Goal: Task Accomplishment & Management: Manage account settings

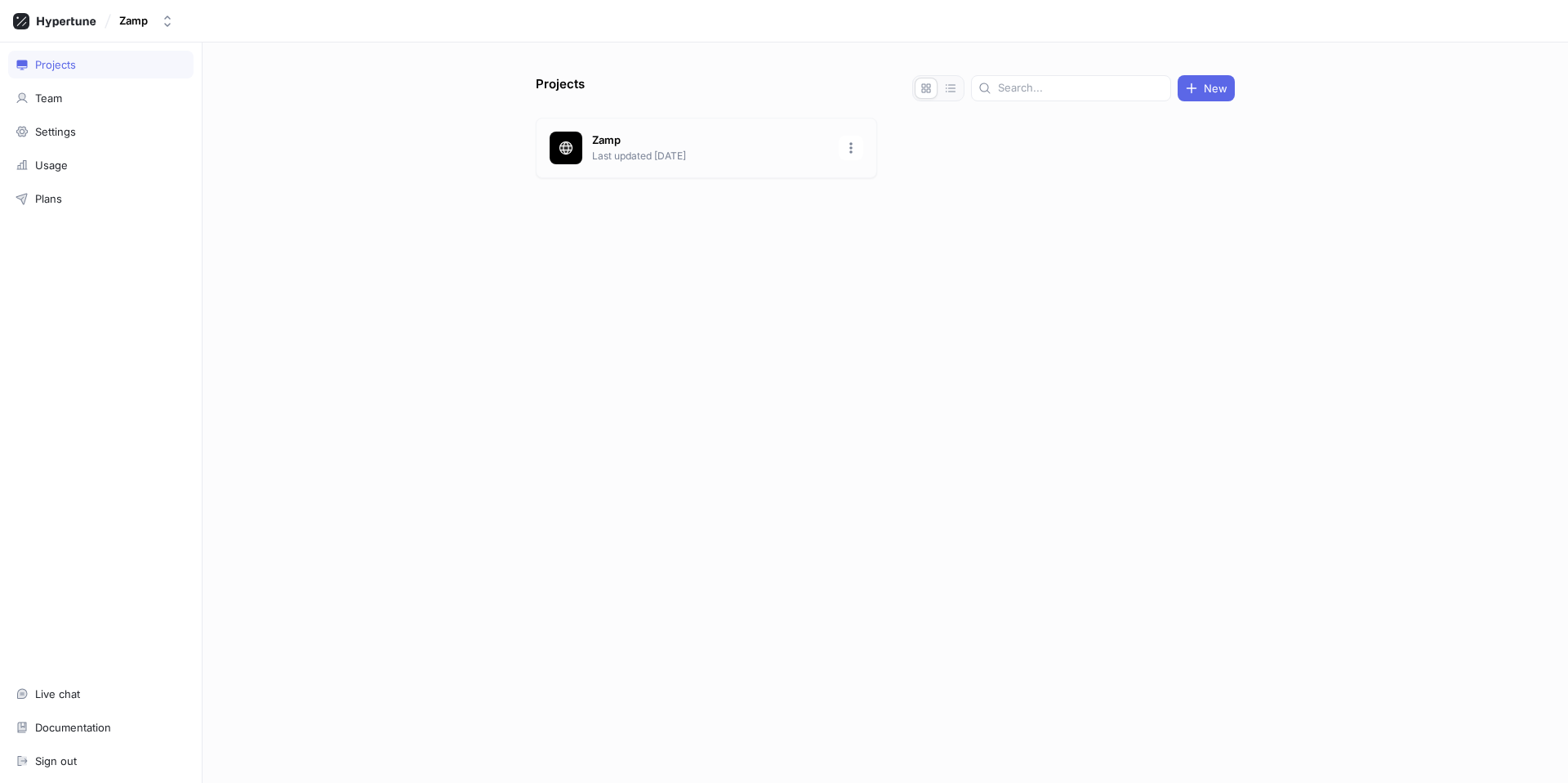
click at [618, 156] on p "Last updated [DATE]" at bounding box center [711, 155] width 237 height 15
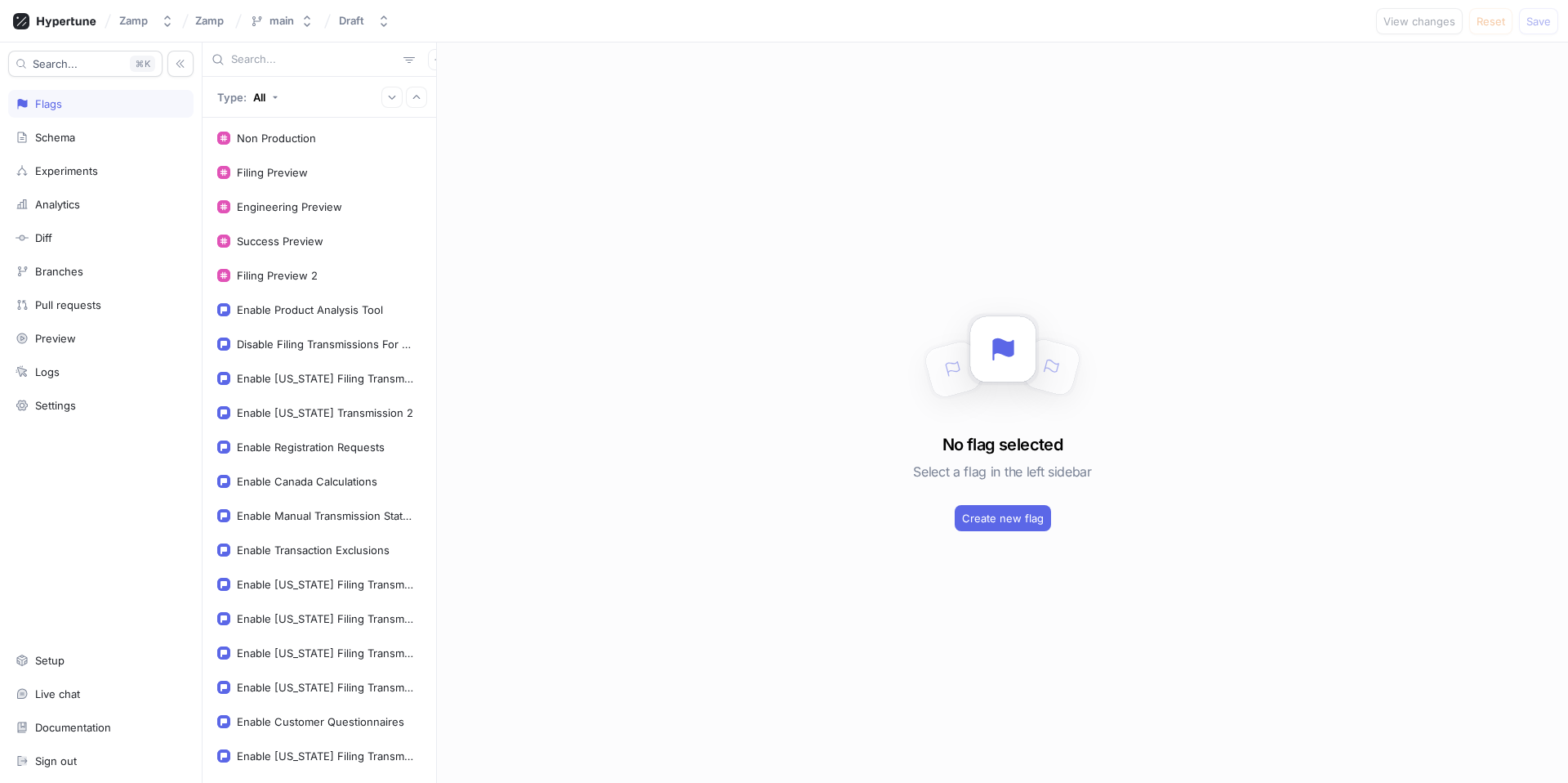
click at [280, 58] on input "text" at bounding box center [314, 59] width 166 height 17
click at [307, 62] on input "text" at bounding box center [314, 59] width 166 height 17
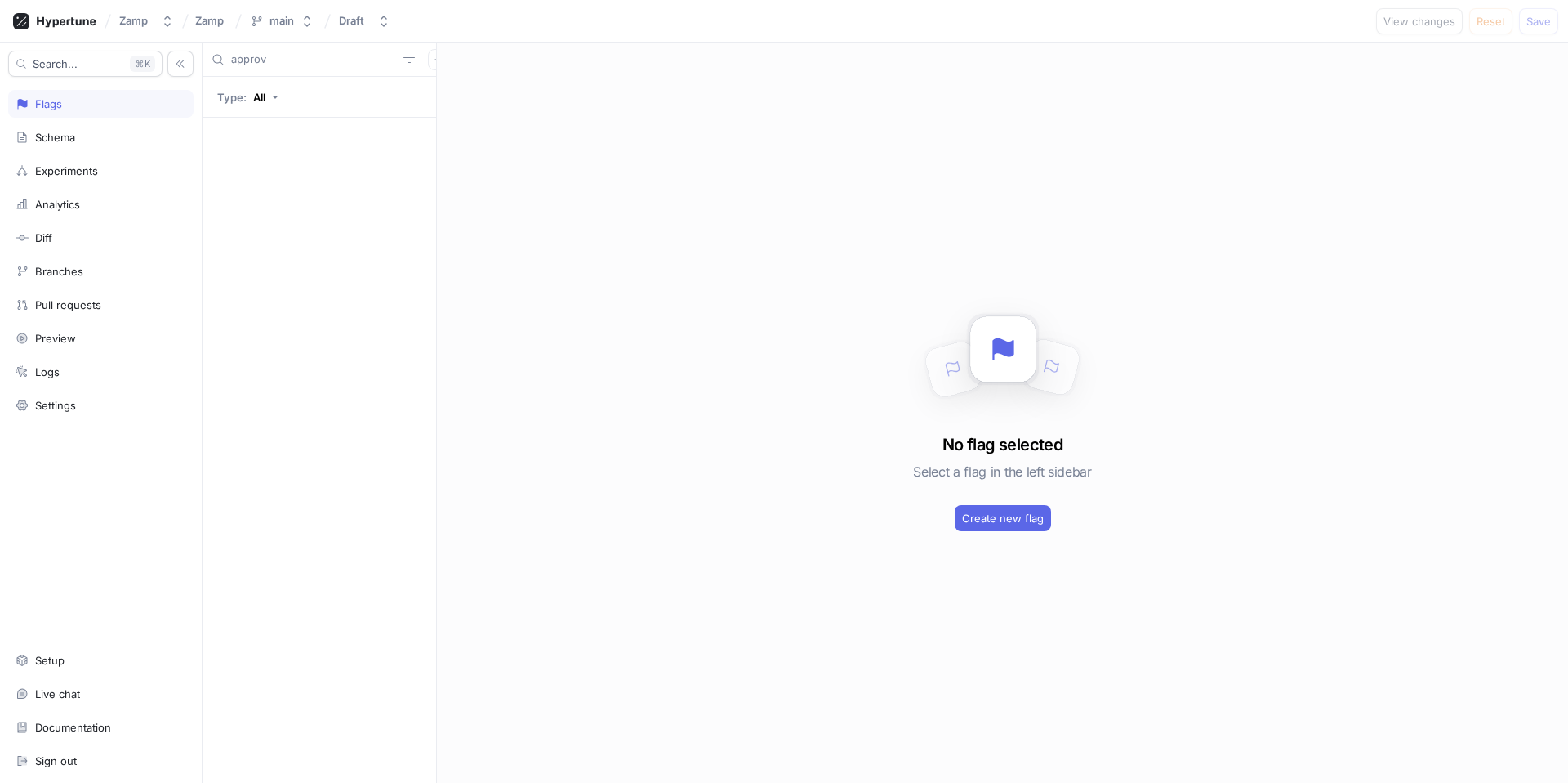
type input "approve"
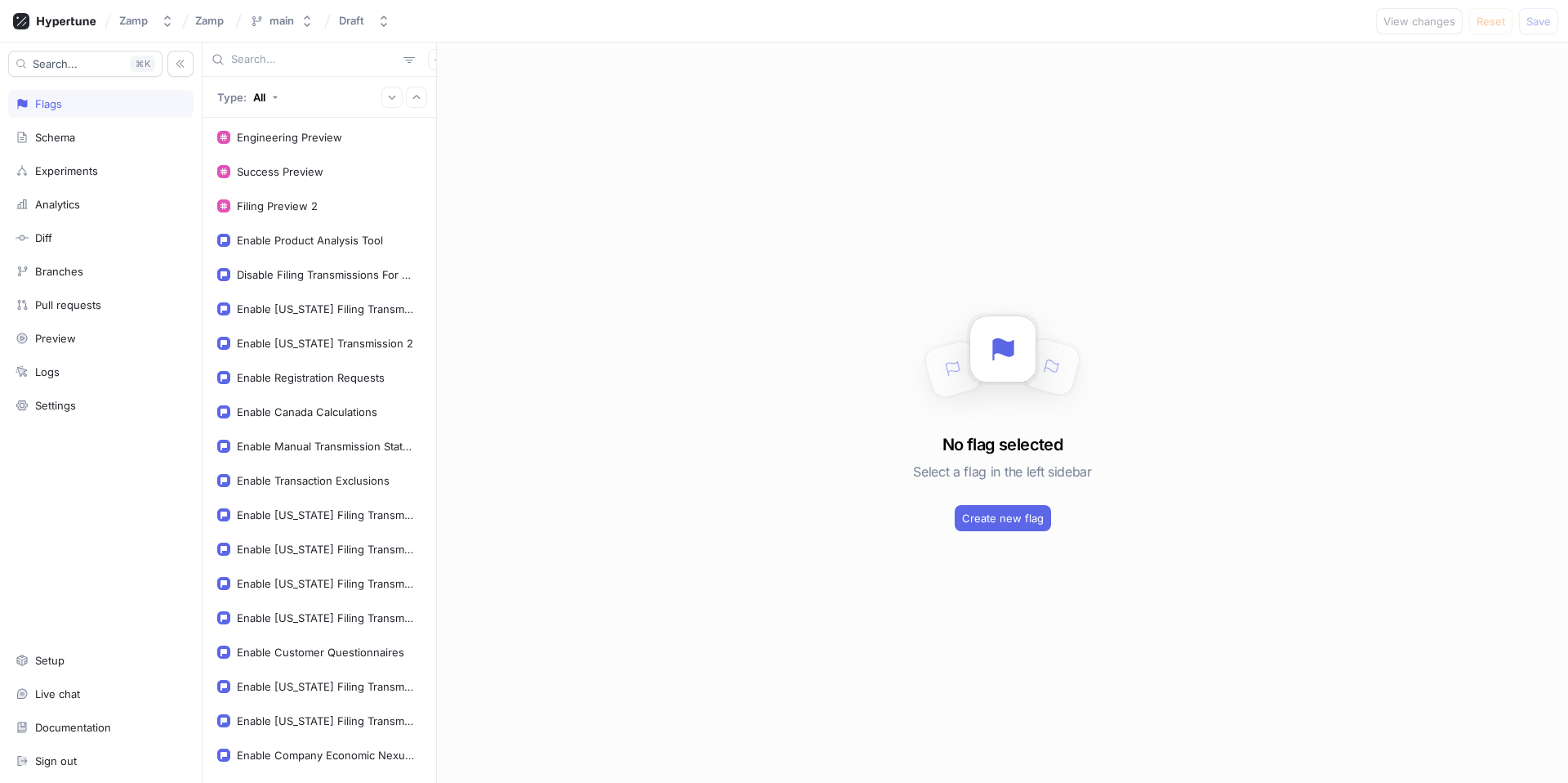
scroll to position [70, 0]
click at [299, 374] on div "Enable Registration Requests" at bounding box center [311, 376] width 148 height 13
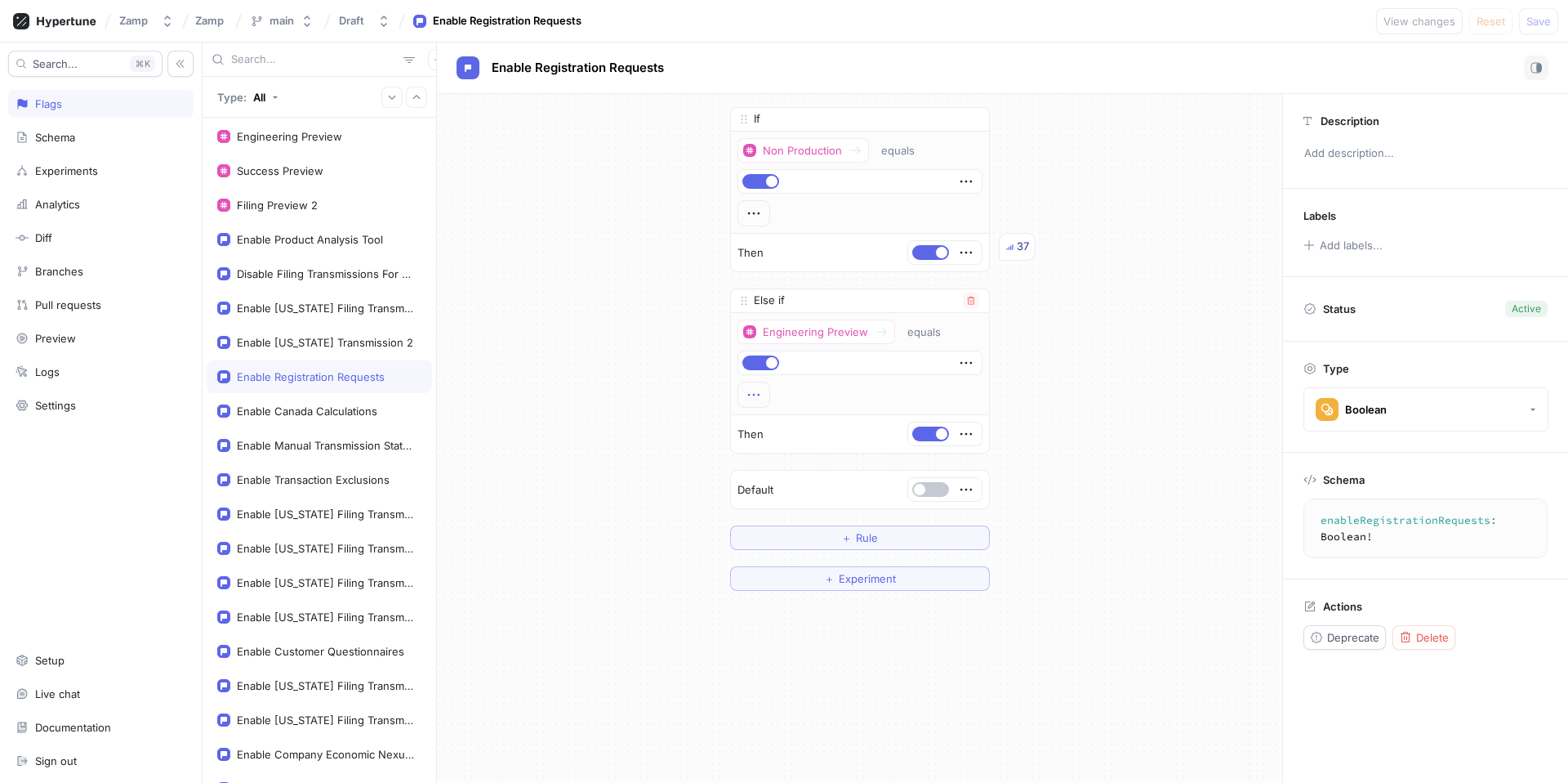
click at [749, 393] on icon "button" at bounding box center [754, 394] width 18 height 18
click at [902, 378] on div "Engineering Preview equals" at bounding box center [860, 363] width 245 height 88
click at [826, 332] on div "Engineering Preview" at bounding box center [816, 332] width 106 height 14
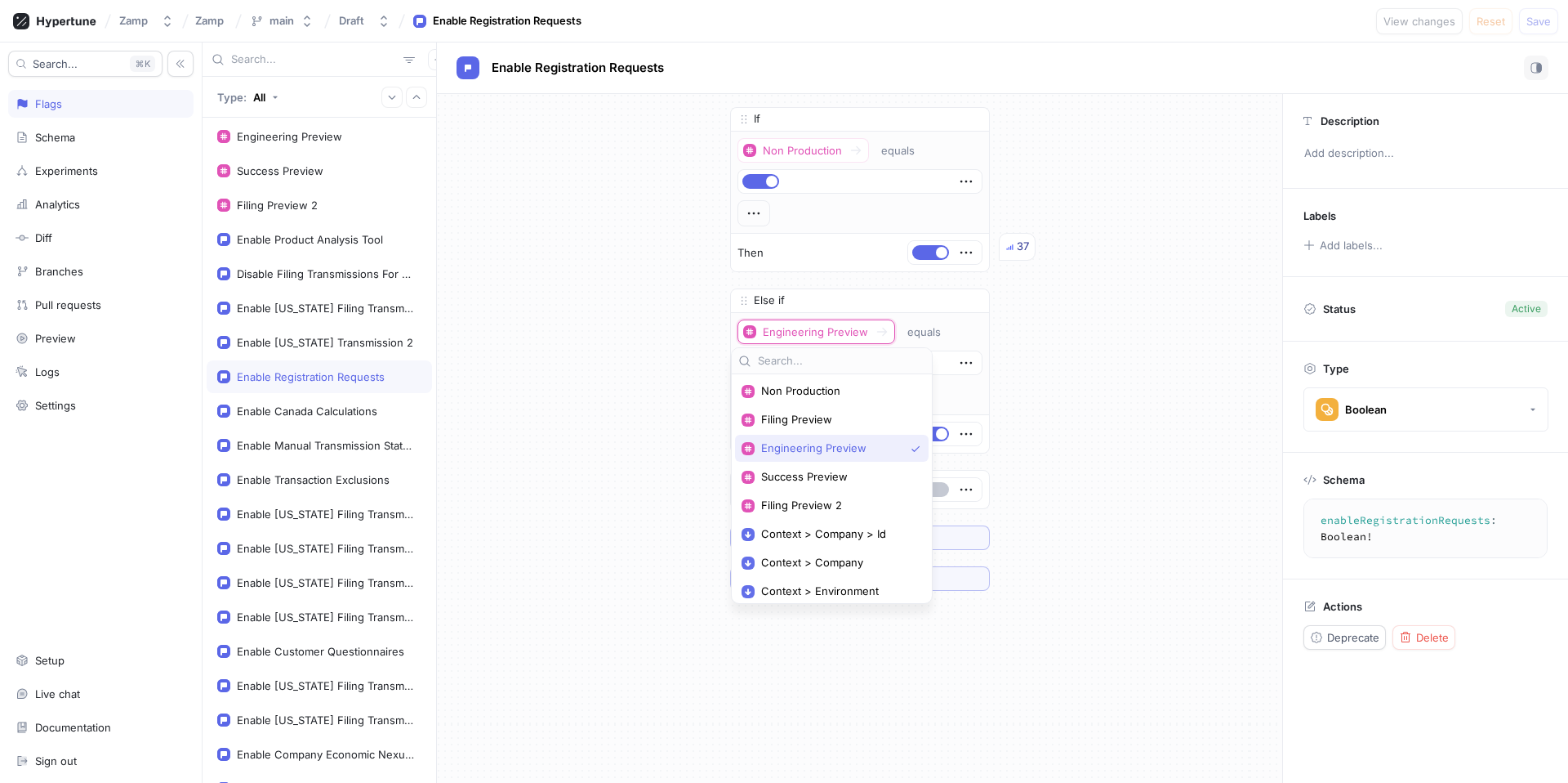
click at [1089, 362] on div "If Non Production equals Then 37 Else if Engineering Preview equals Then To pic…" at bounding box center [859, 349] width 845 height 510
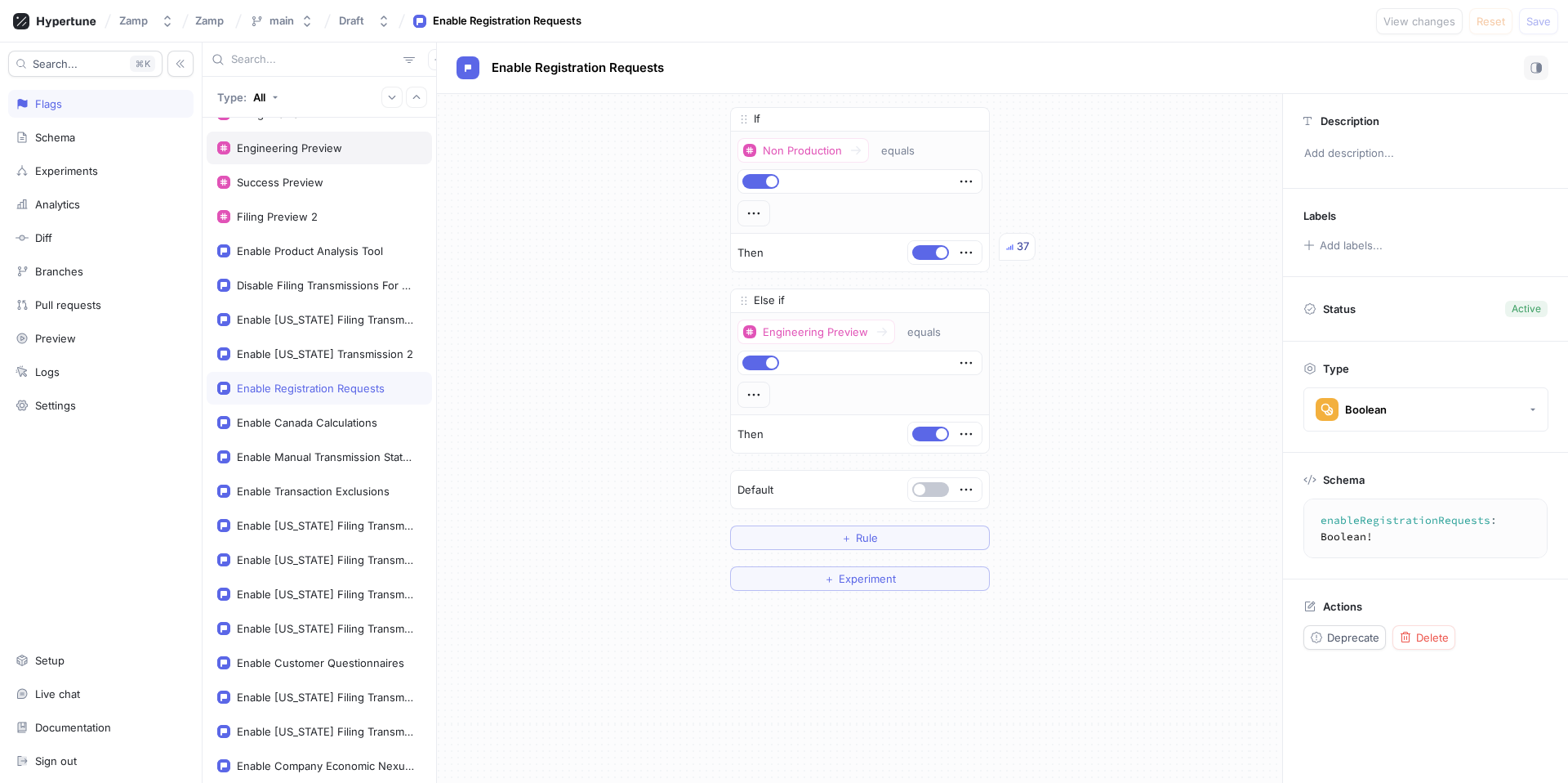
scroll to position [44, 0]
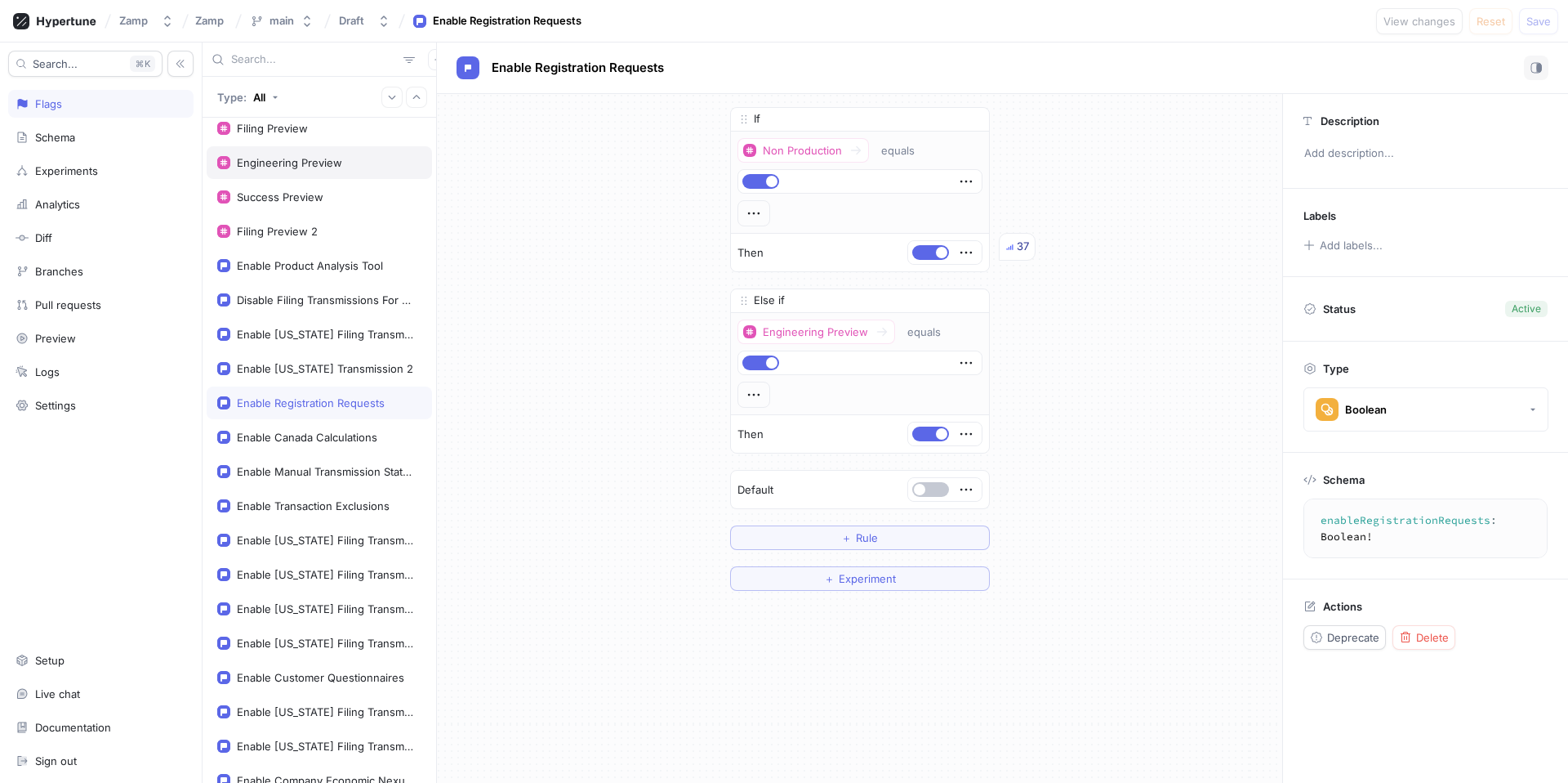
click at [328, 162] on div "Engineering Preview" at bounding box center [290, 162] width 106 height 13
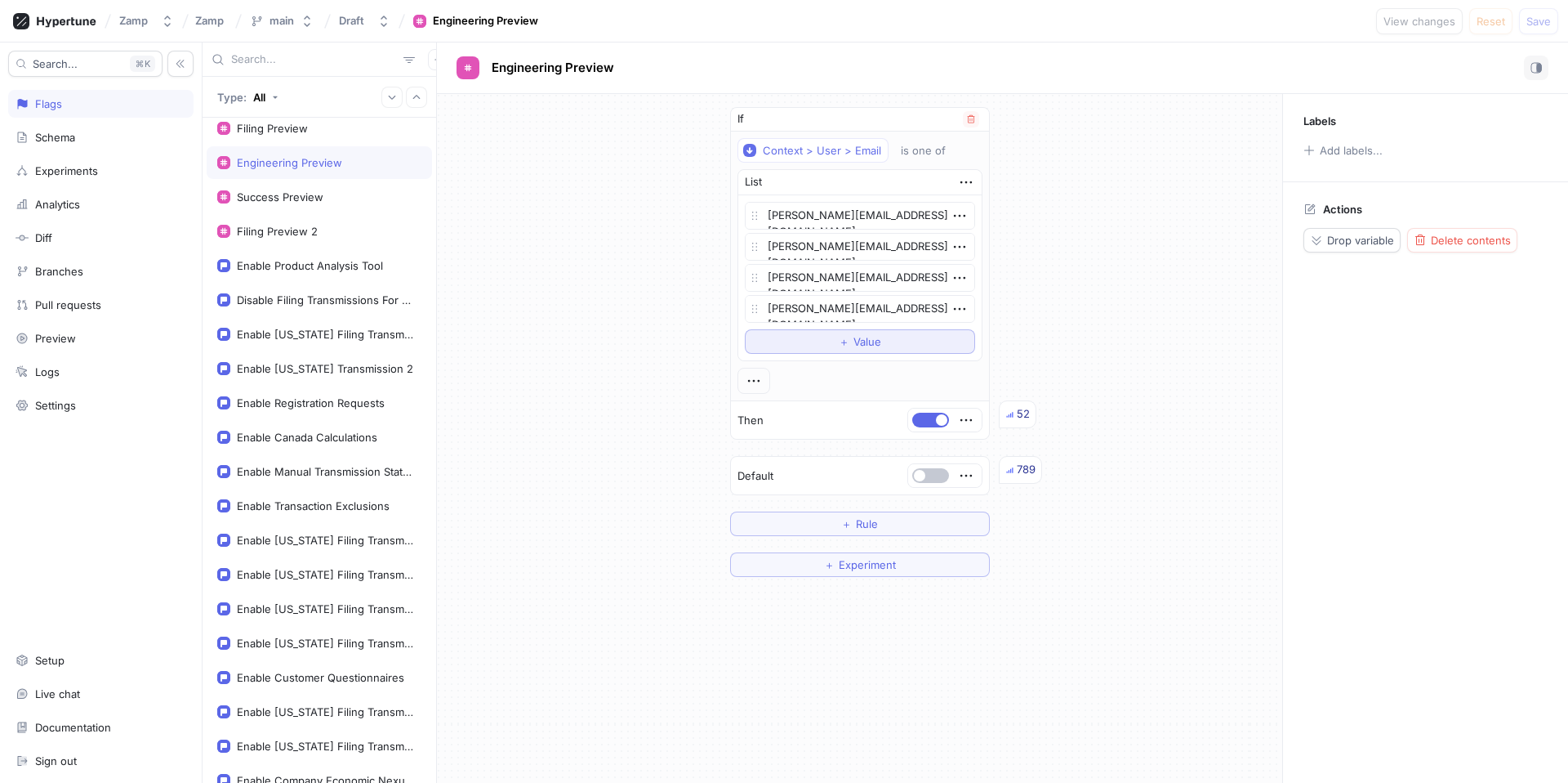
click at [857, 348] on button "＋ Value" at bounding box center [860, 341] width 230 height 25
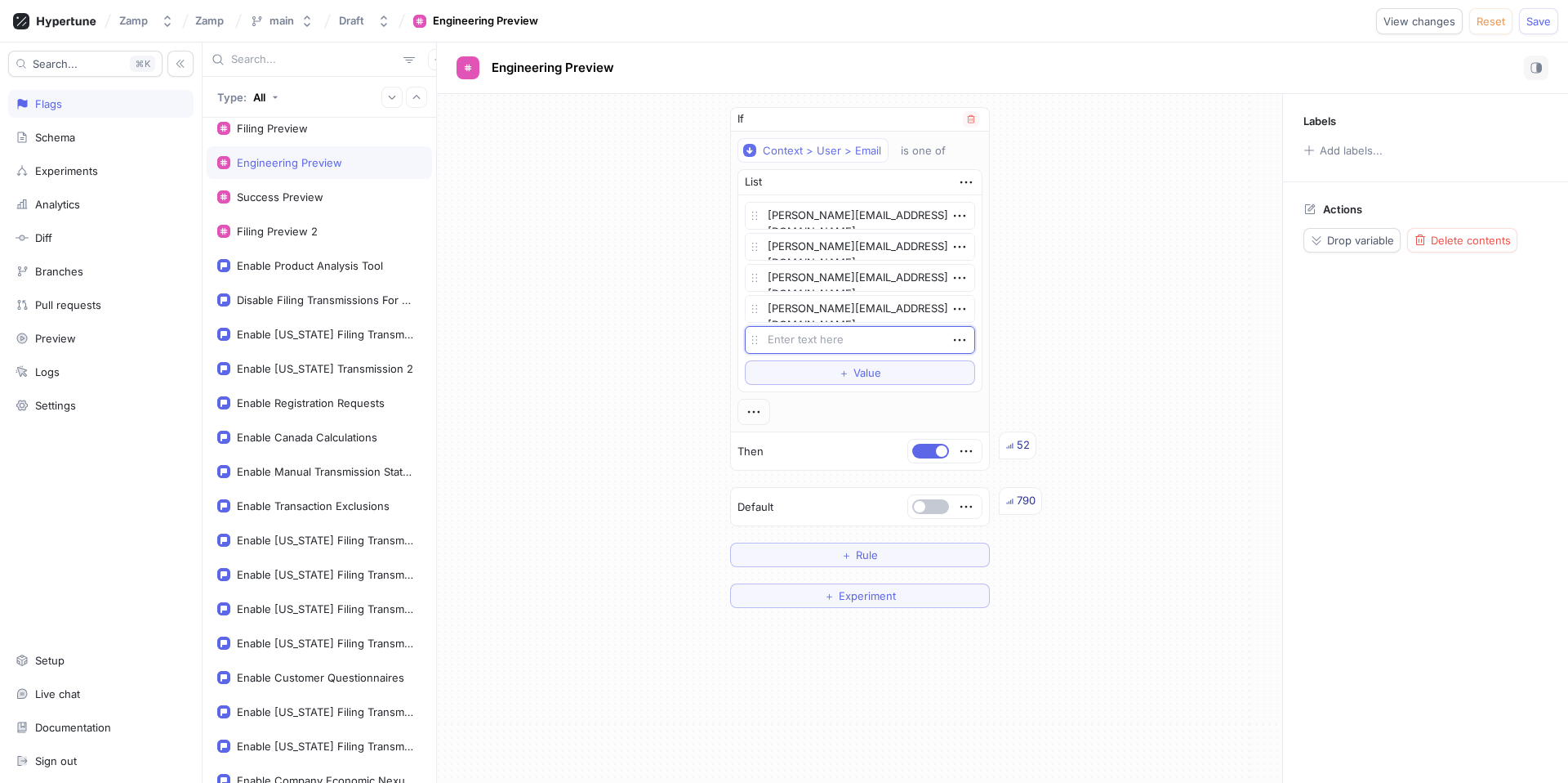
type textarea "x"
type textarea "s"
type textarea "x"
type textarea "sp"
type textarea "x"
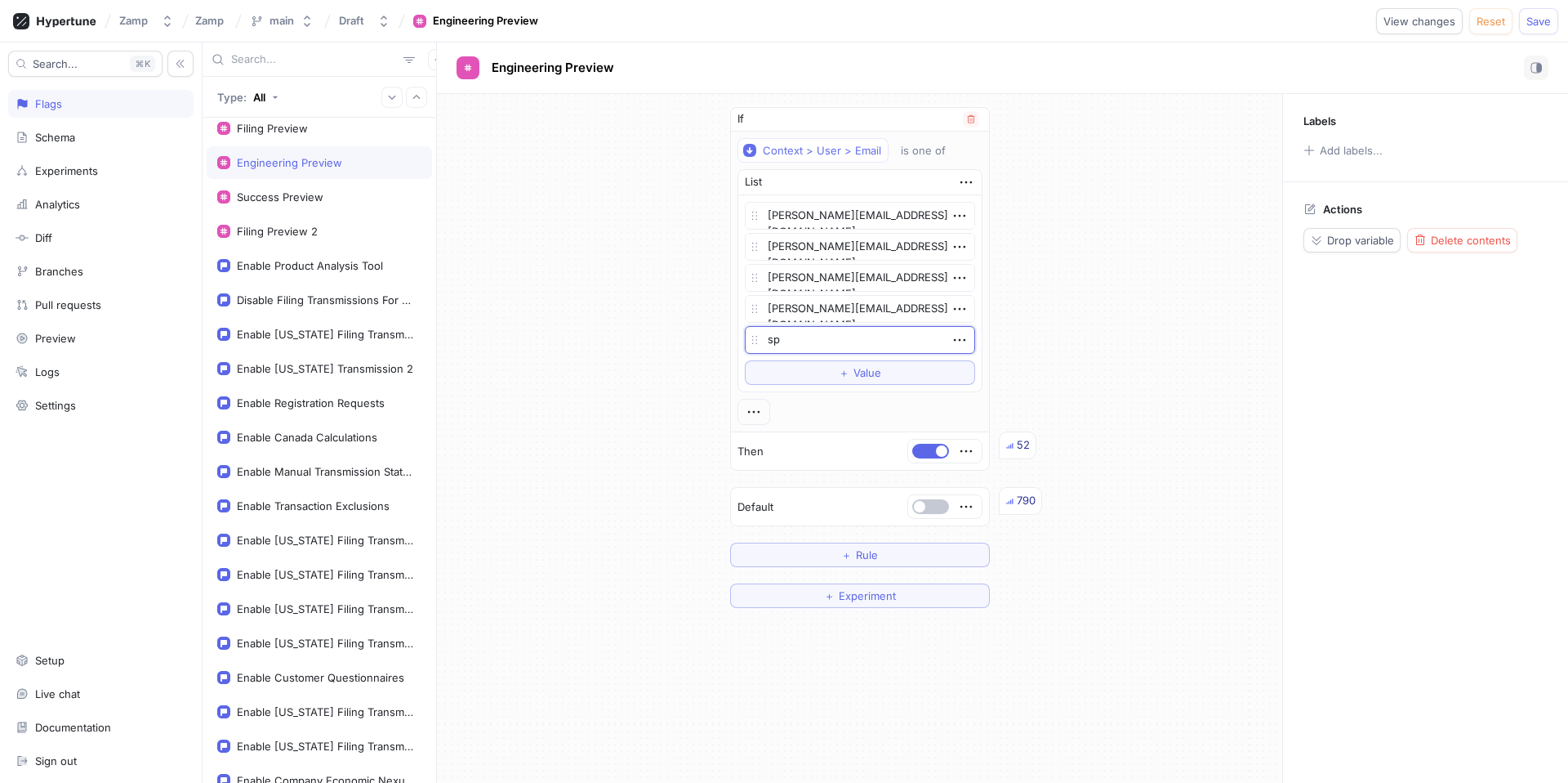
type textarea "spe"
type textarea "x"
type textarea "spen"
type textarea "x"
type textarea "spenc"
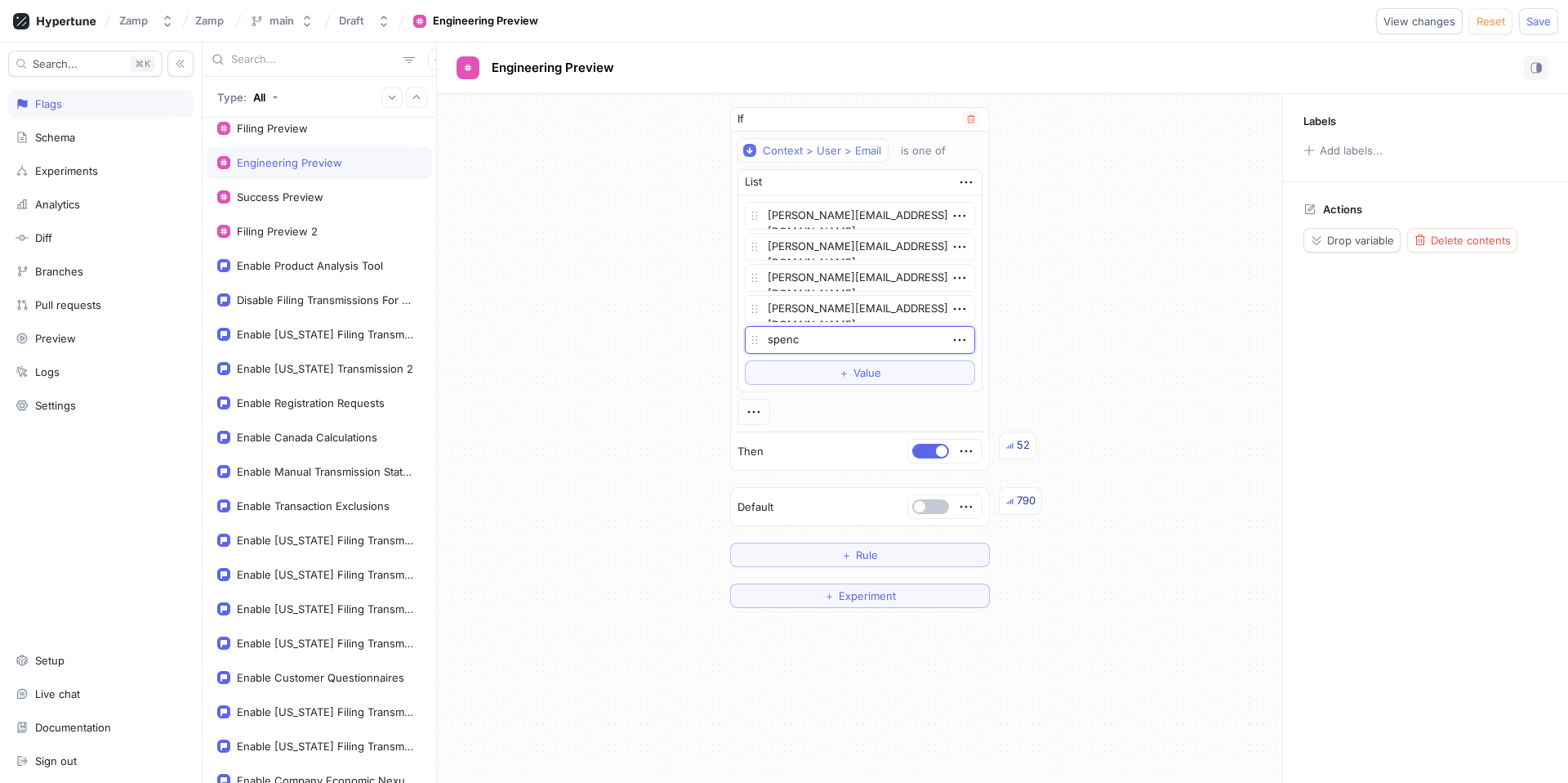
type textarea "x"
type textarea "[PERSON_NAME]"
type textarea "x"
type textarea "[PERSON_NAME]"
type textarea "x"
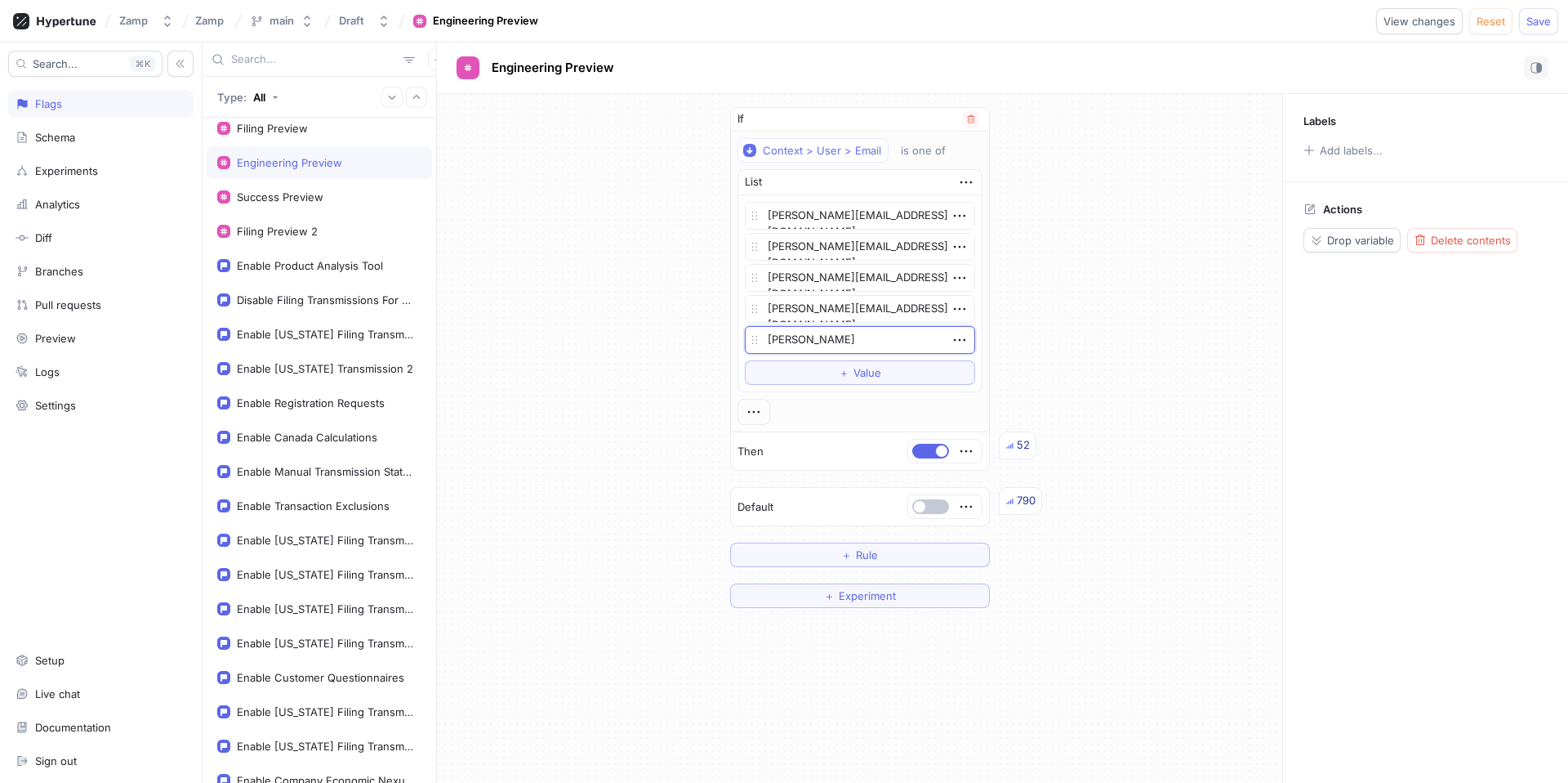
type textarea "[PERSON_NAME]@"
type textarea "x"
type textarea "[PERSON_NAME]"
type textarea "x"
type textarea "[PERSON_NAME]"
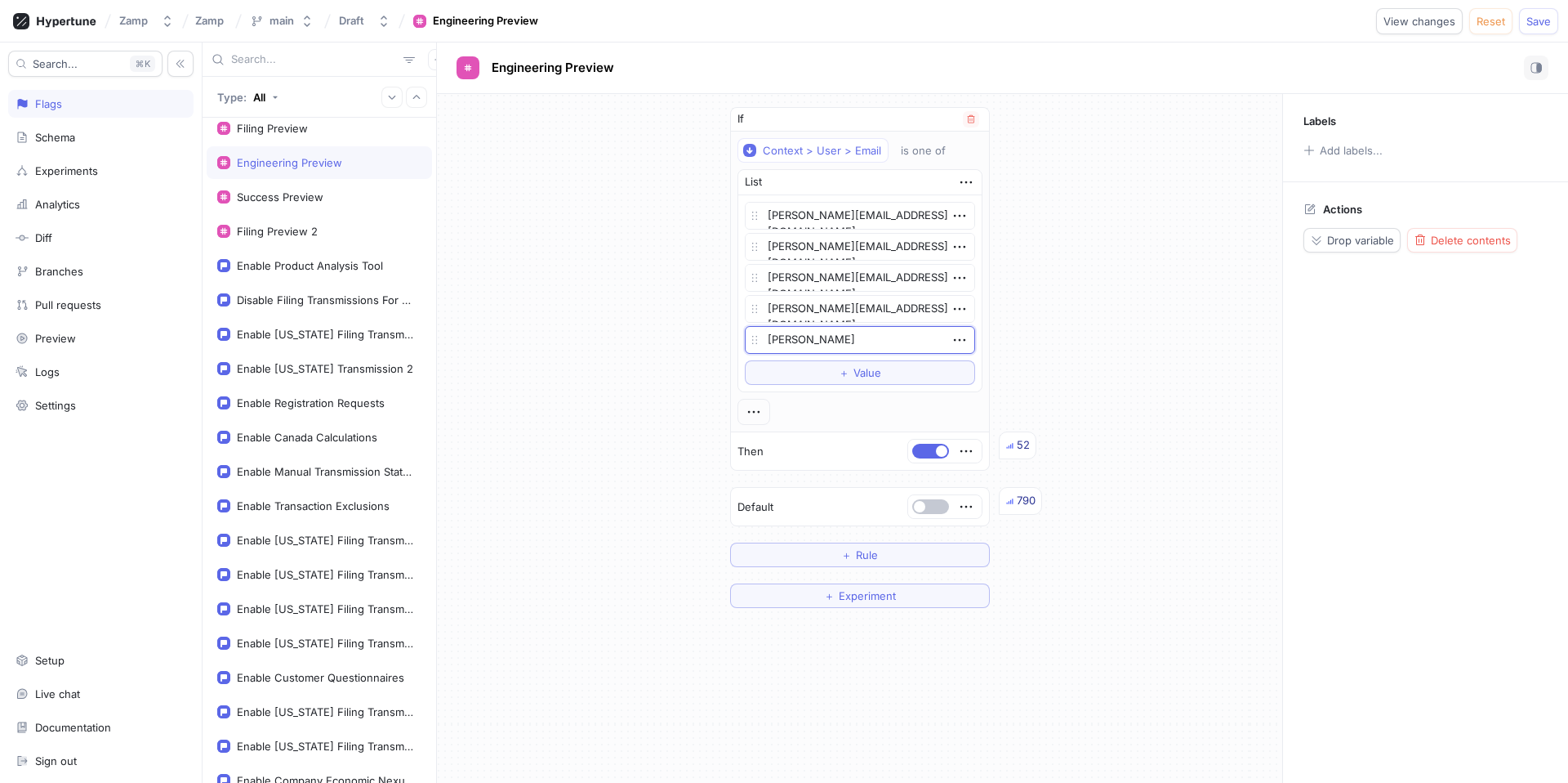
type textarea "x"
type textarea "[PERSON_NAME]"
type textarea "x"
type textarea "[PERSON_NAME]."
type textarea "x"
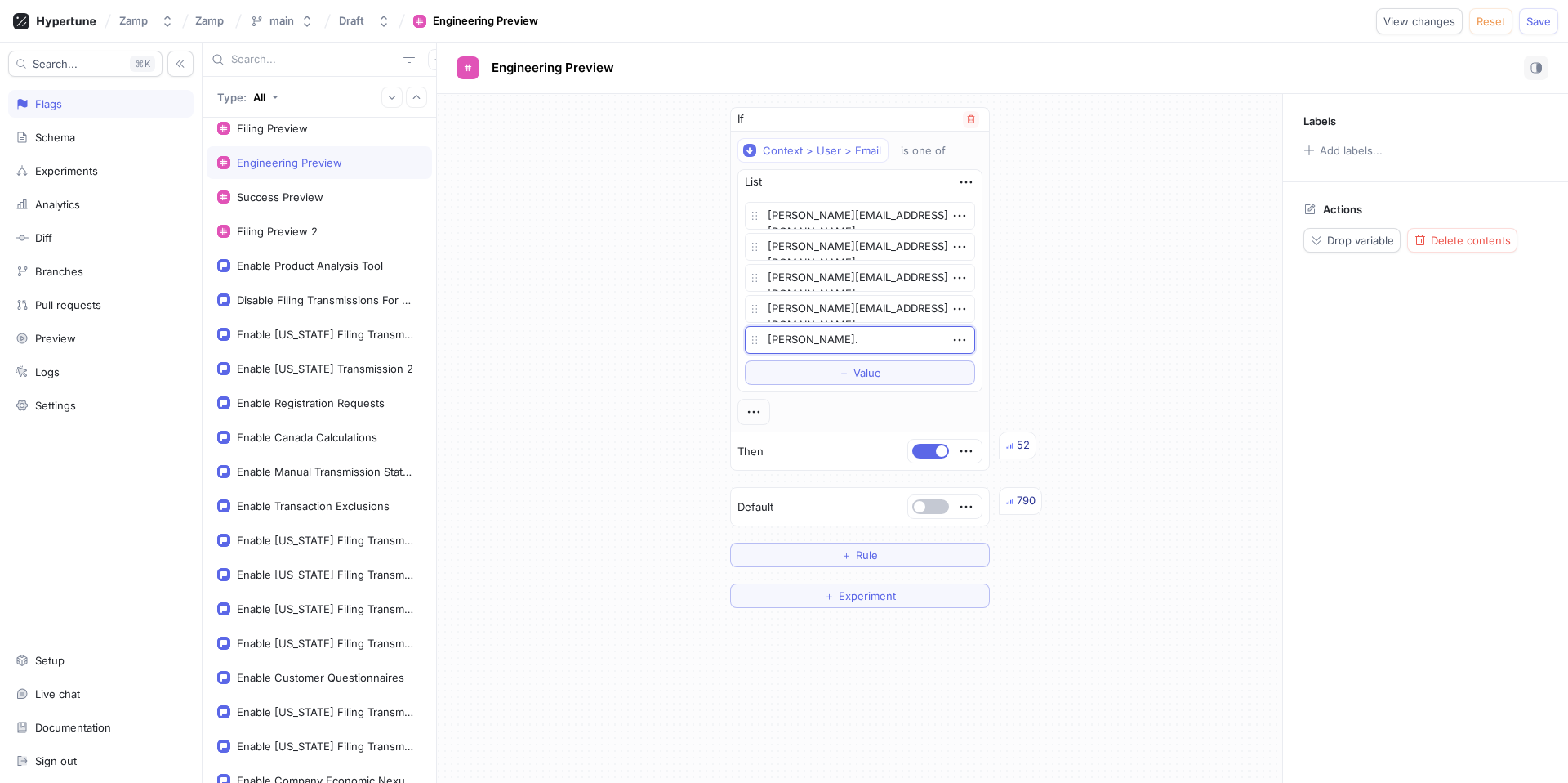
type textarea "[PERSON_NAME]"
type textarea "x"
type textarea "[PERSON_NAME][EMAIL_ADDRESS][DOMAIN_NAME]"
type textarea "x"
type textarea "[PERSON_NAME][EMAIL_ADDRESS][DOMAIN_NAME]"
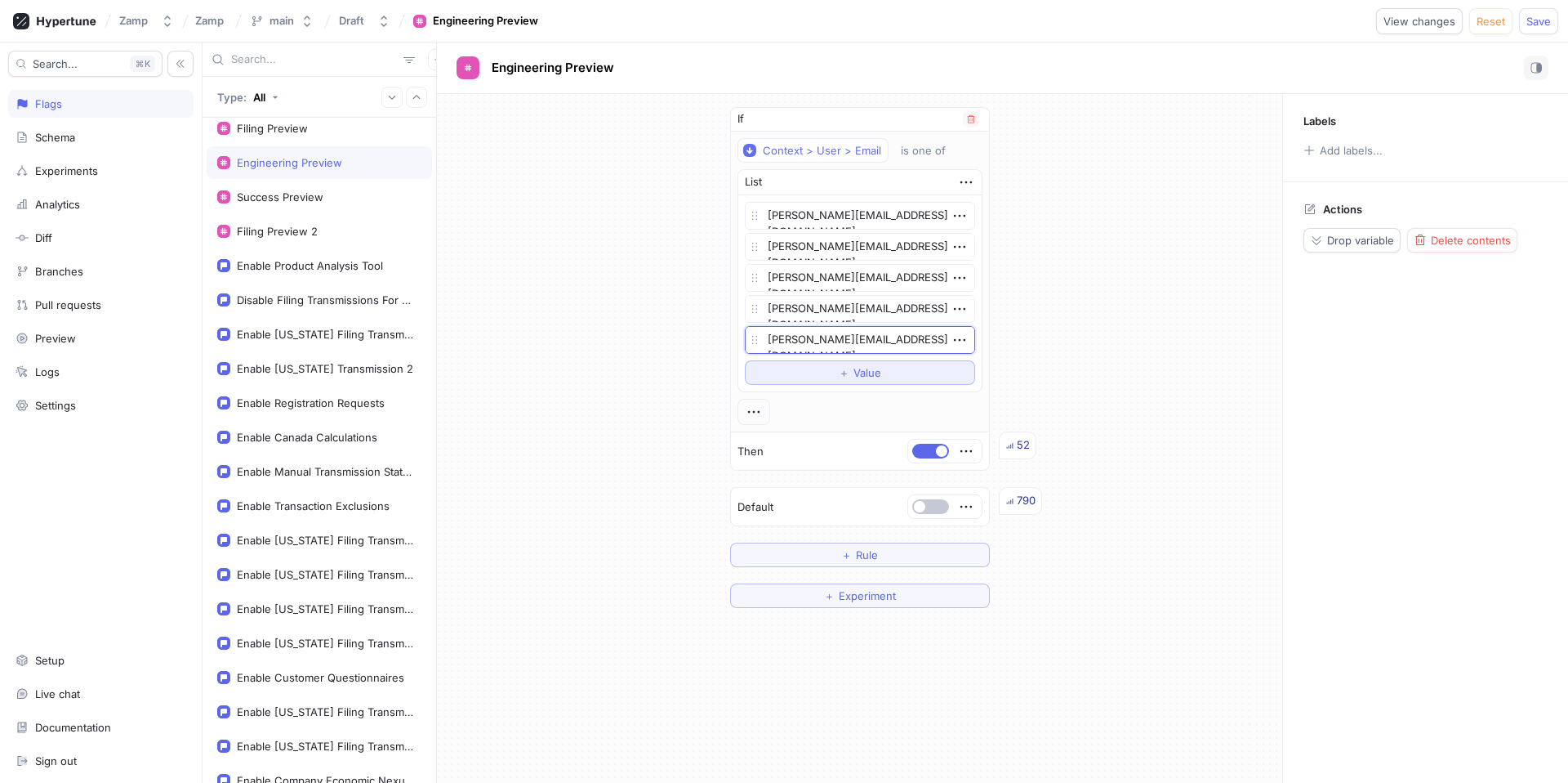
click at [819, 371] on button "＋ Value" at bounding box center [860, 372] width 230 height 25
click at [795, 366] on textarea at bounding box center [860, 371] width 230 height 28
type textarea "x"
type textarea "b"
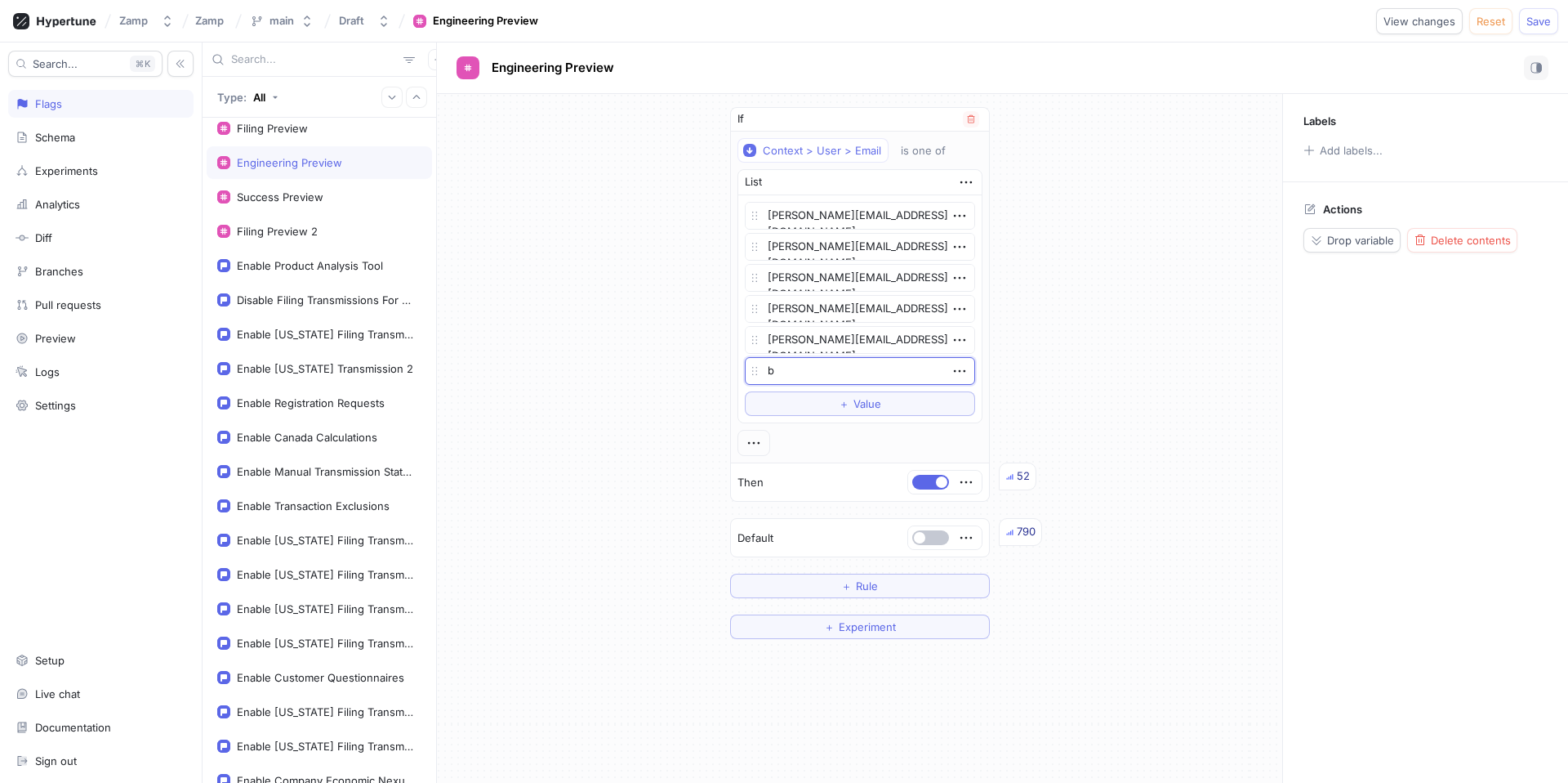
type textarea "x"
type textarea "bre"
type textarea "x"
type textarea "bres"
type textarea "x"
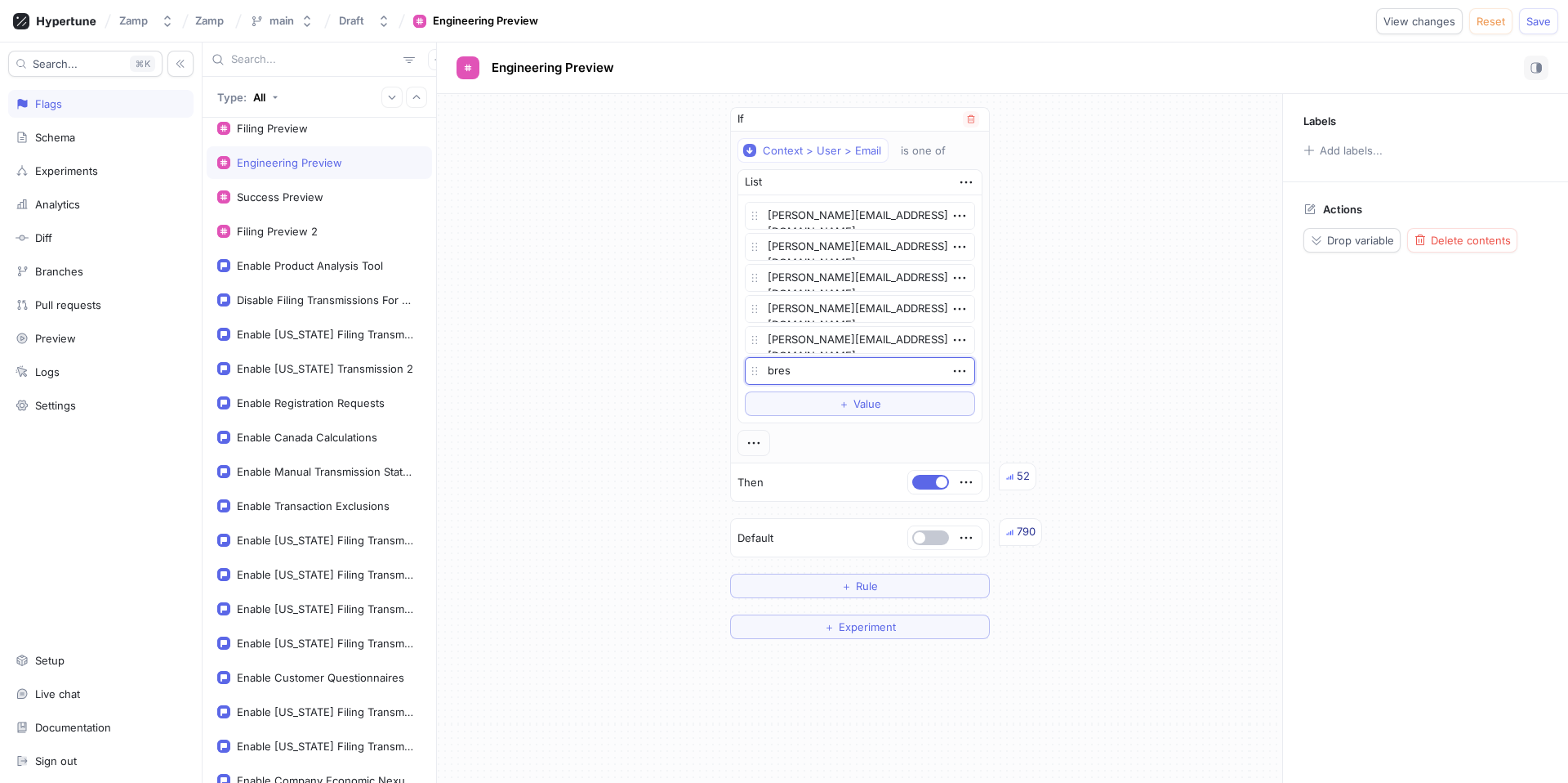
type textarea "bresa"
type textarea "x"
type textarea "bres"
type textarea "x"
type textarea "[PERSON_NAME]"
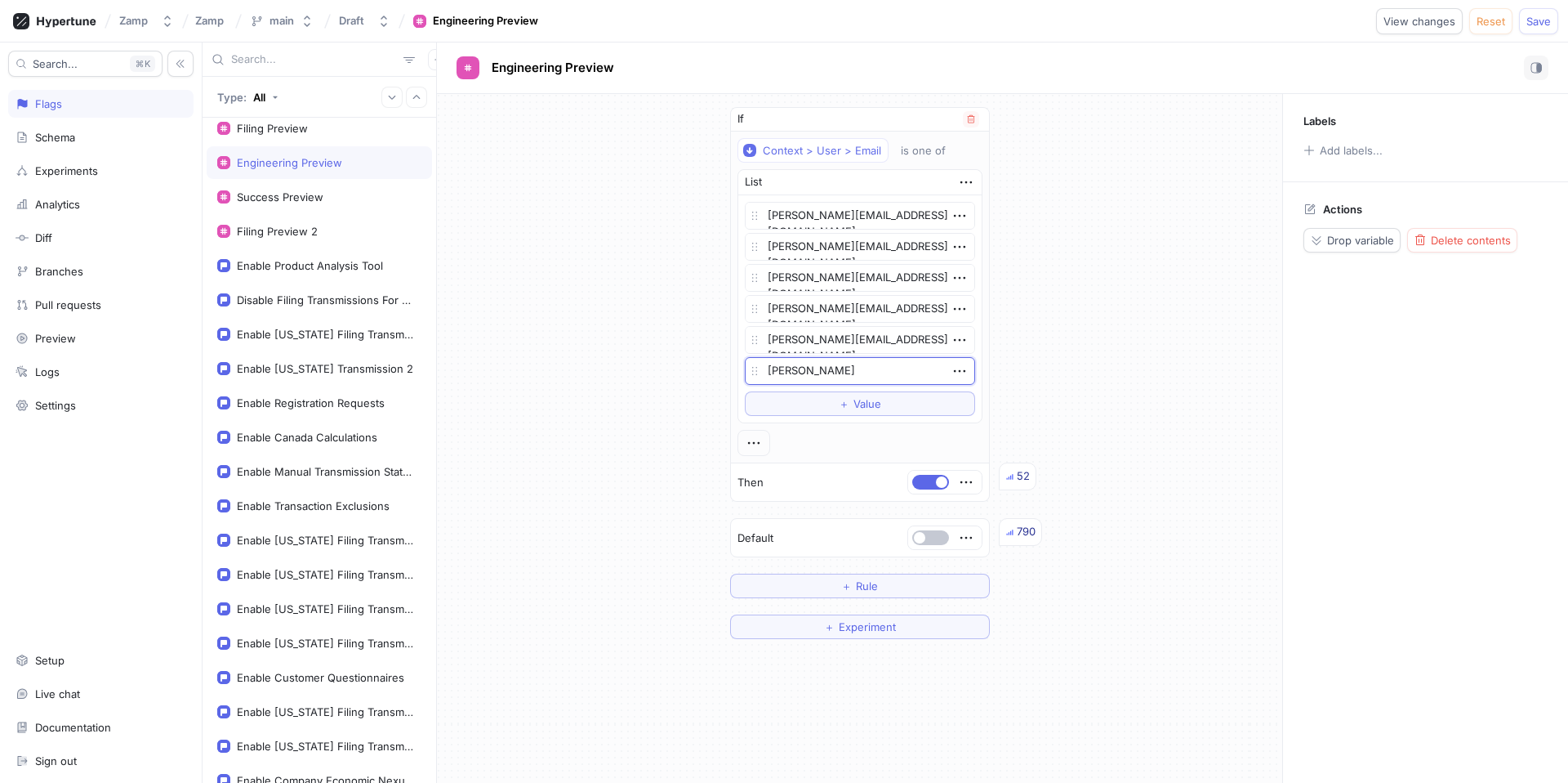
type textarea "x"
type textarea "bressa"
type textarea "x"
type textarea "bressai"
type textarea "x"
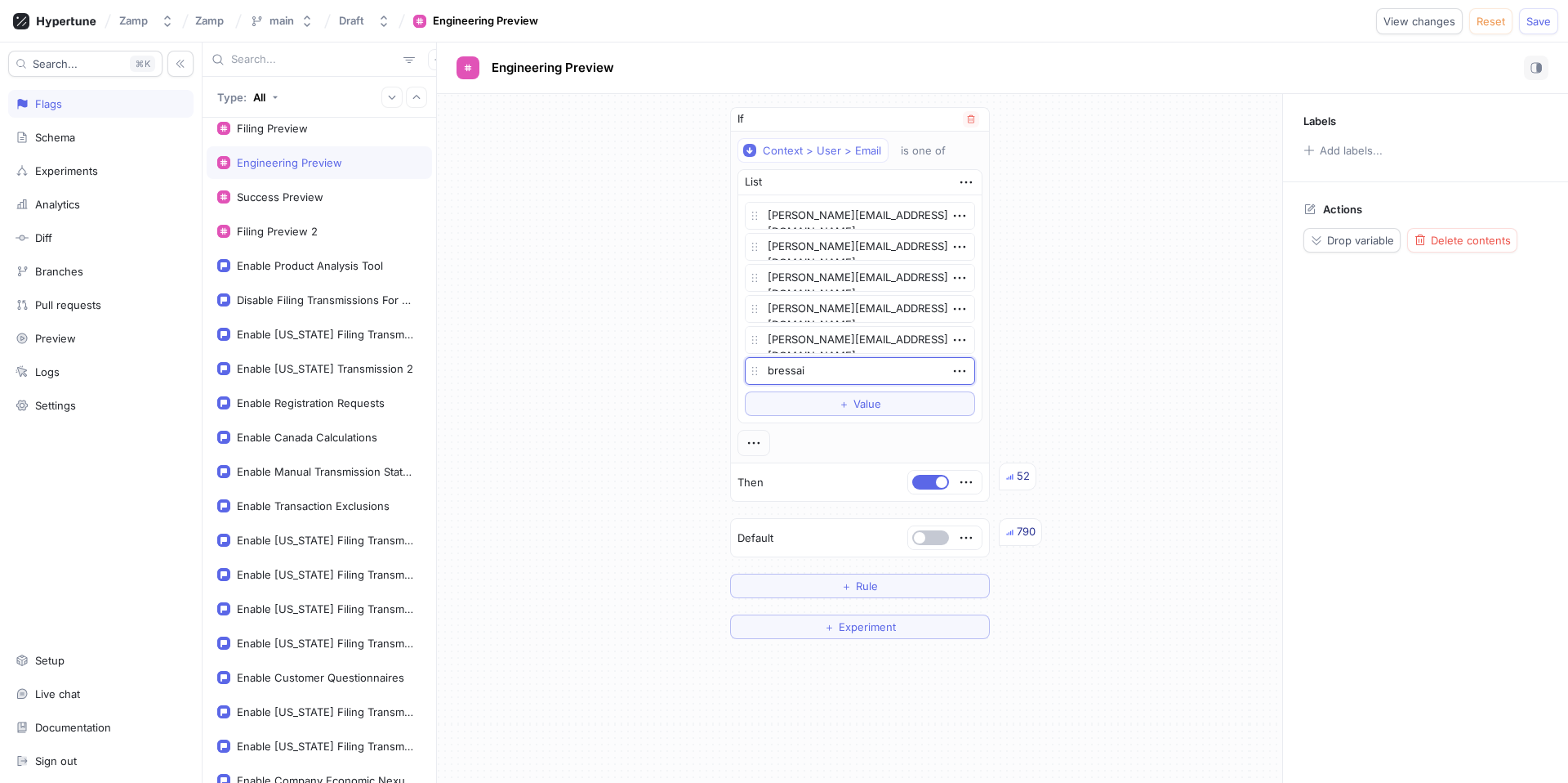
type textarea "bressain"
type textarea "x"
type textarea "bressain@"
type textarea "x"
type textarea "bressain@z"
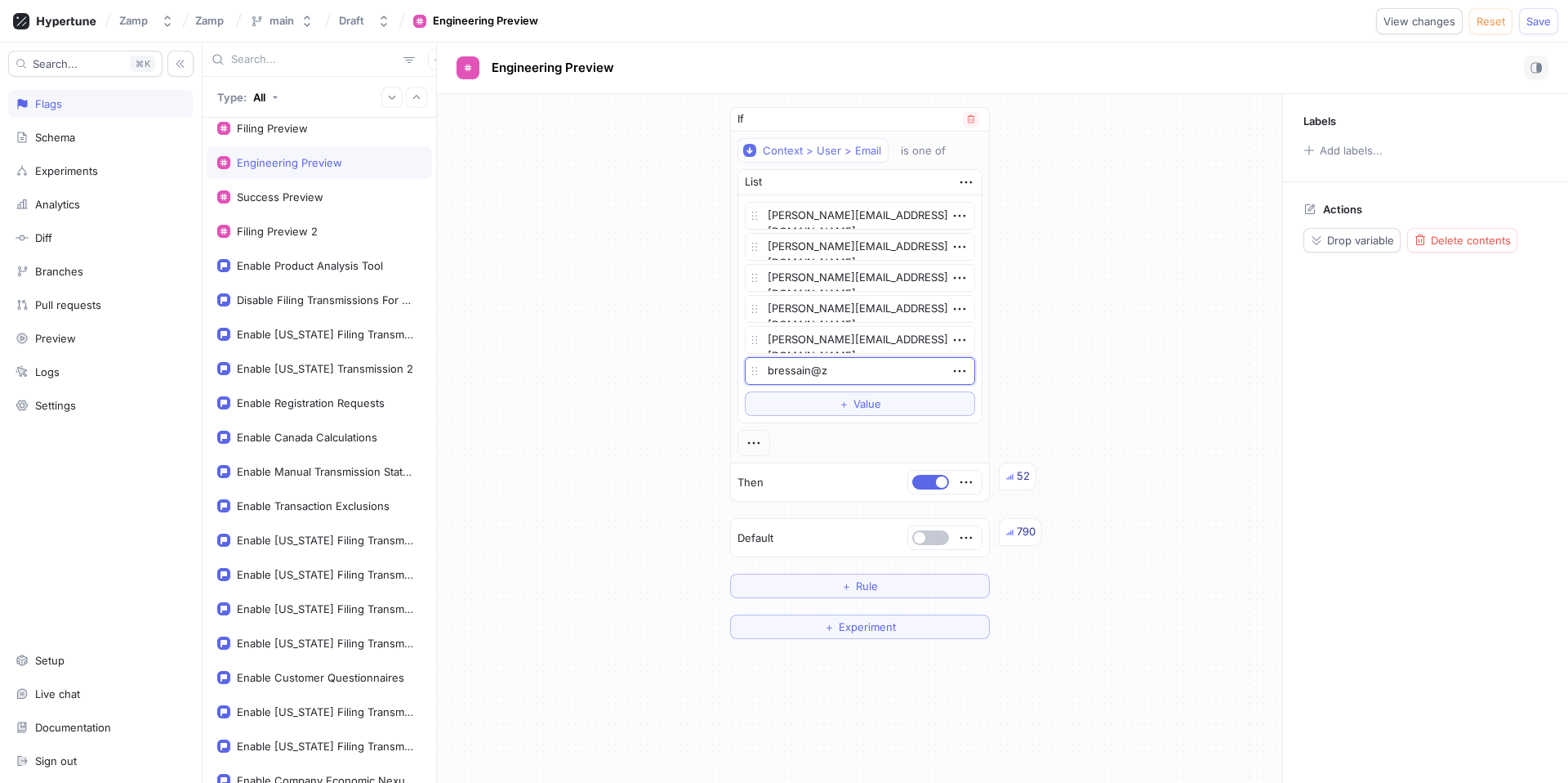
type textarea "x"
type textarea "bressain@zz"
type textarea "x"
type textarea "bressain@zzm"
type textarea "x"
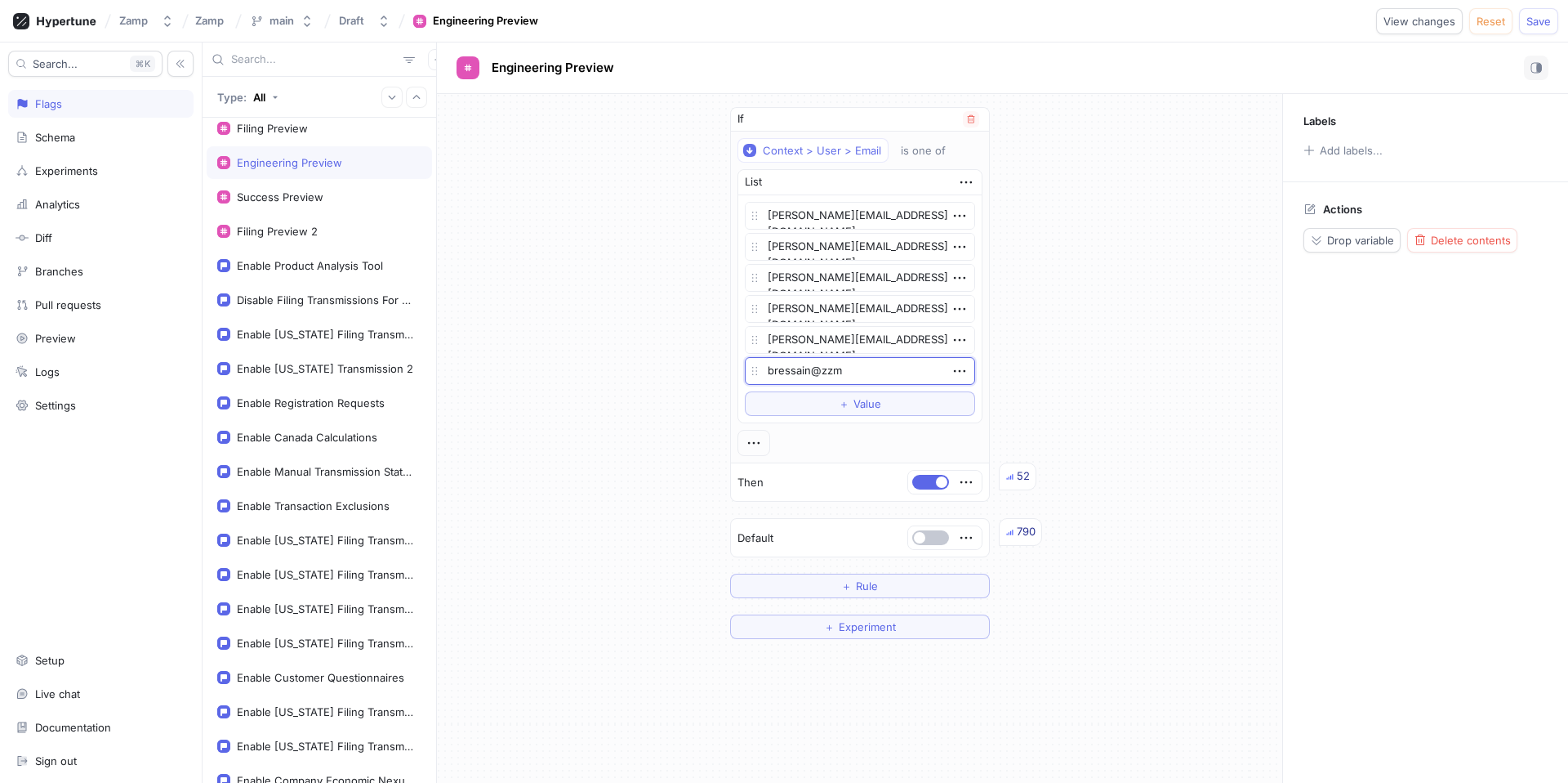
type textarea "bressain@zzmp"
type textarea "x"
type textarea "bressain@zzm"
type textarea "x"
type textarea "bressain@zz"
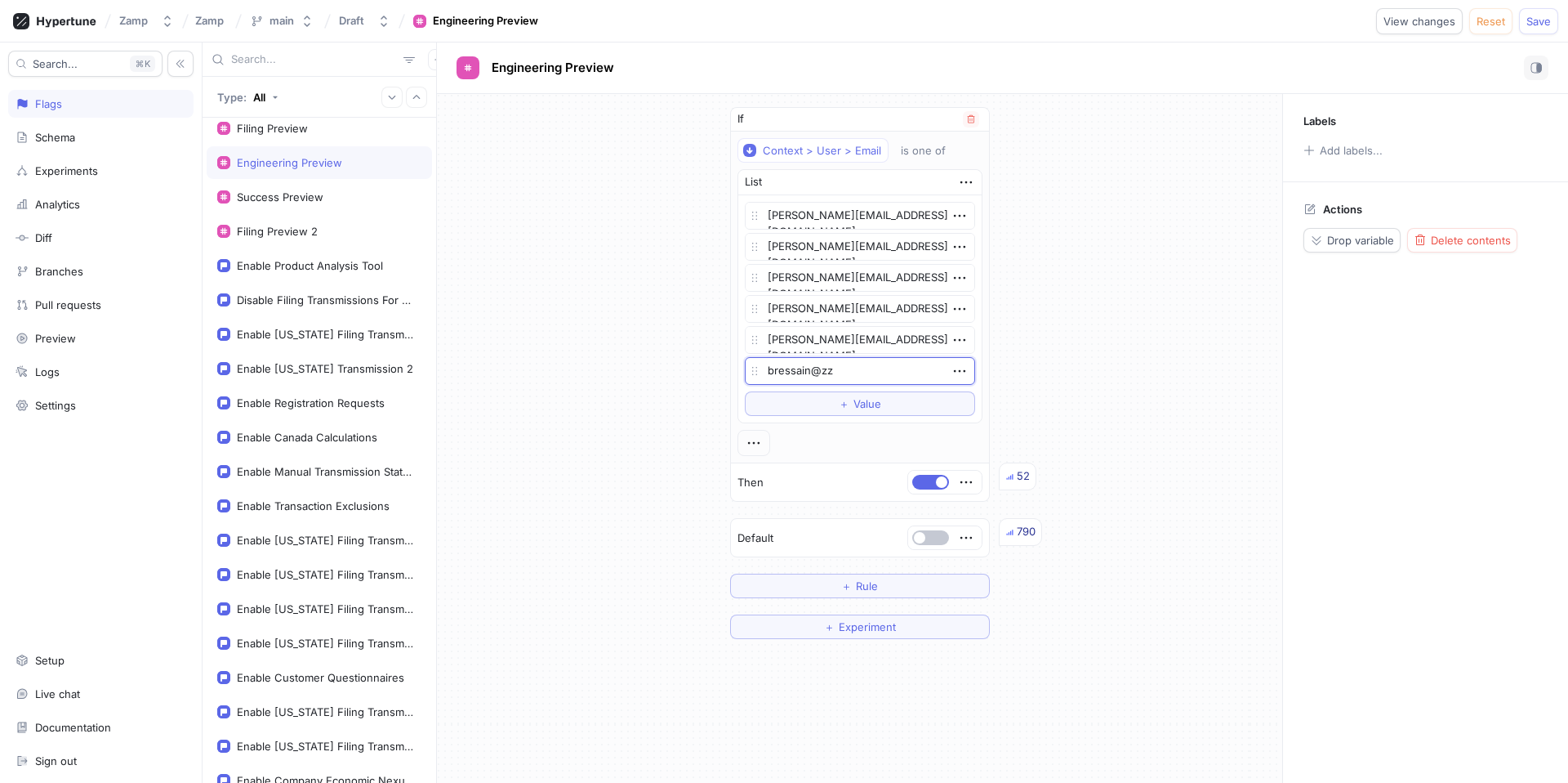
type textarea "x"
type textarea "bressain@z"
type textarea "x"
type textarea "bressain@za"
type textarea "x"
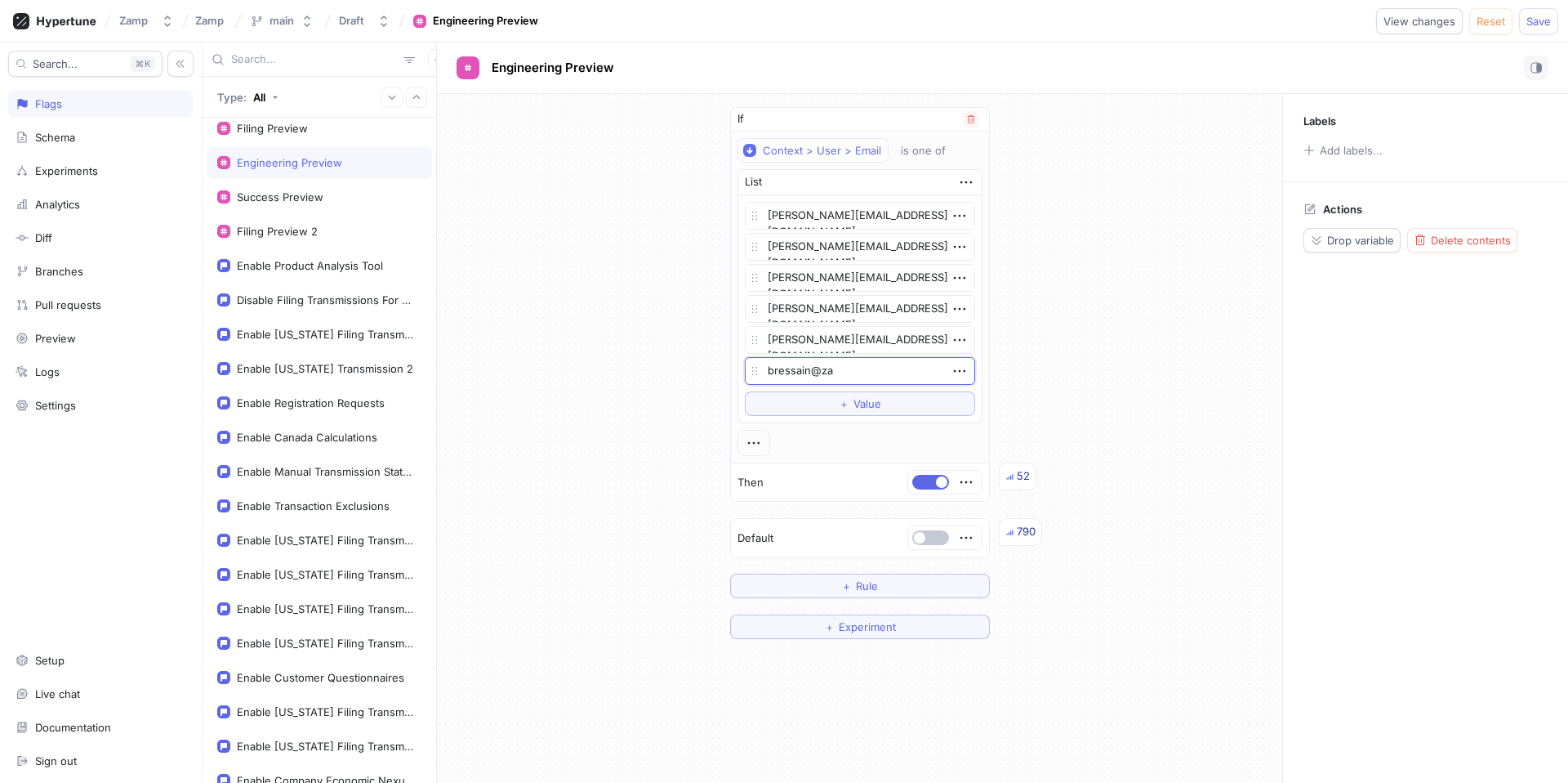
type textarea "bressain@zam"
type textarea "x"
type textarea "bressain@zamp"
type textarea "x"
type textarea "bressain@zamp."
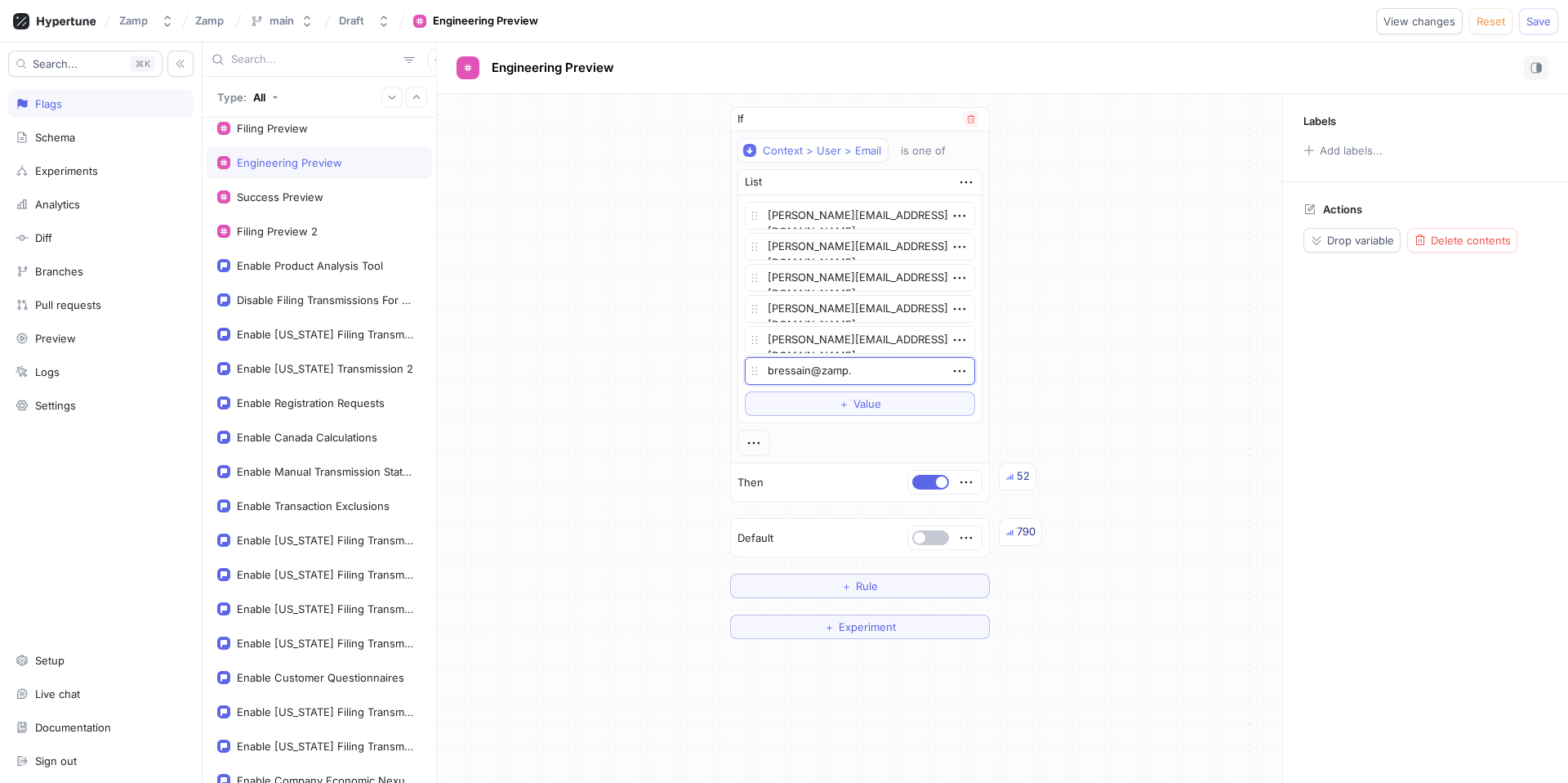
type textarea "x"
type textarea "bressain@zamp.c"
type textarea "x"
type textarea "[EMAIL_ADDRESS][DOMAIN_NAME]"
type textarea "x"
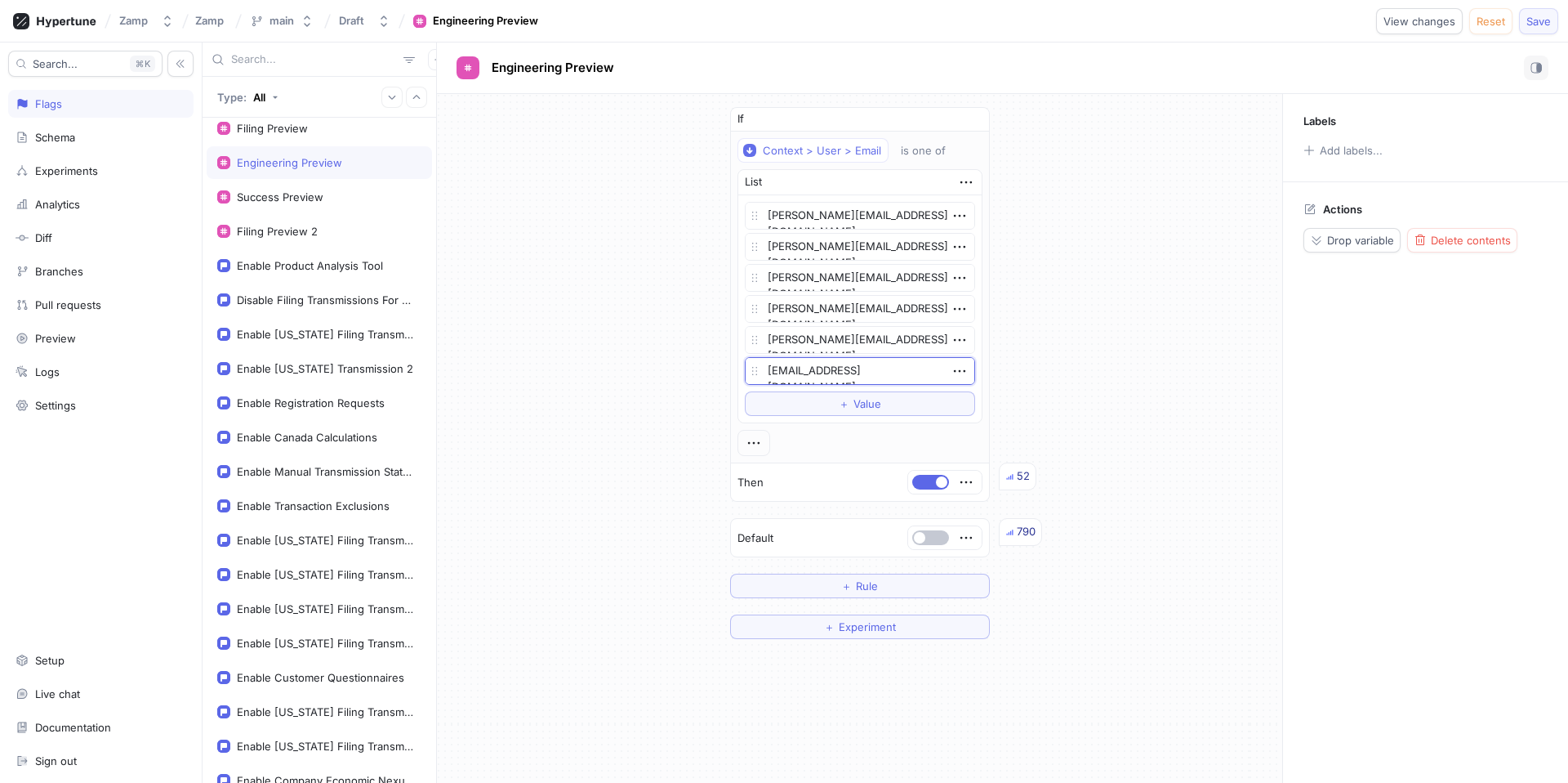
type textarea "[EMAIL_ADDRESS][DOMAIN_NAME]"
click at [1534, 9] on button "Save" at bounding box center [1539, 21] width 40 height 26
type textarea "x"
